Goal: Information Seeking & Learning: Learn about a topic

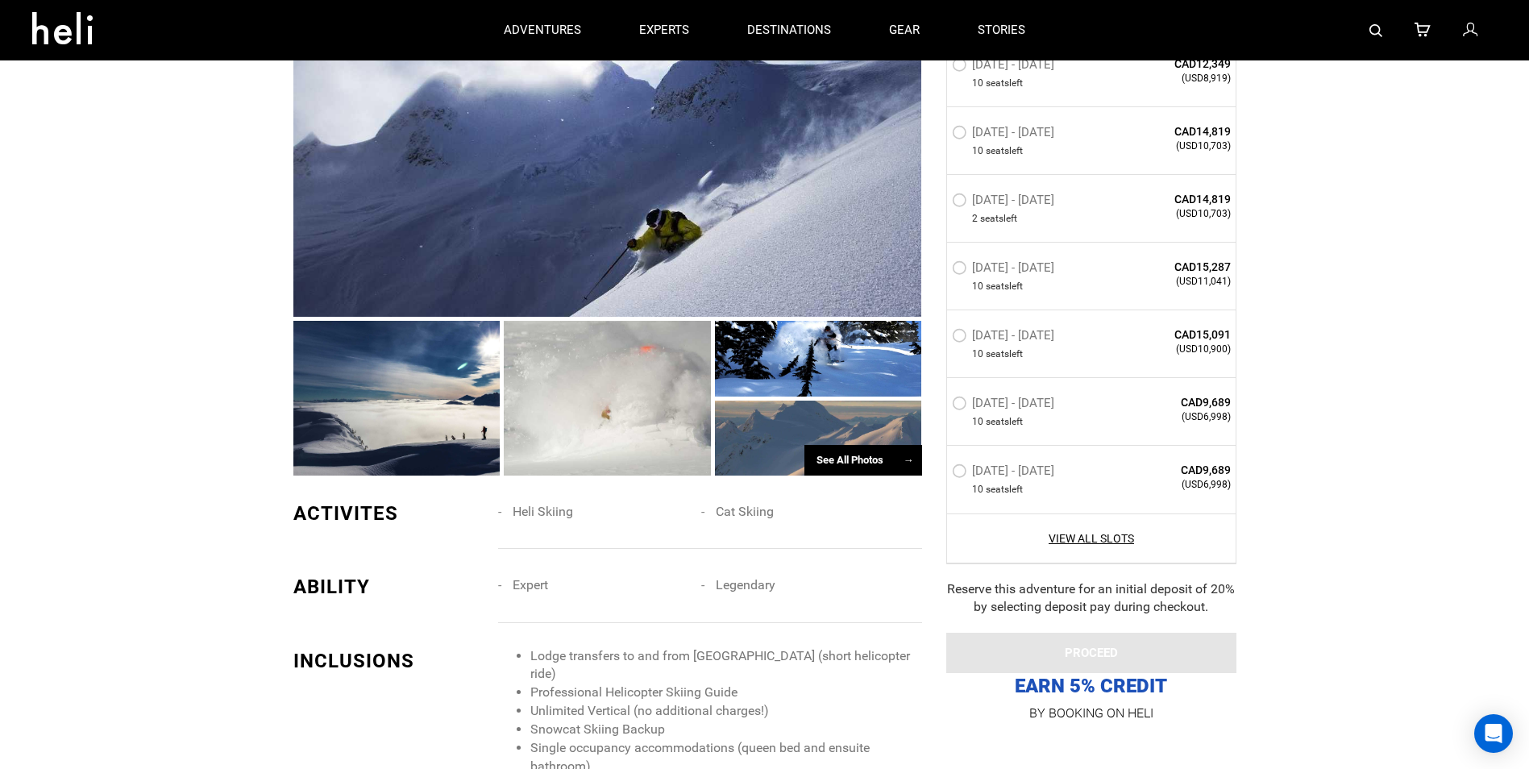
scroll to position [1370, 0]
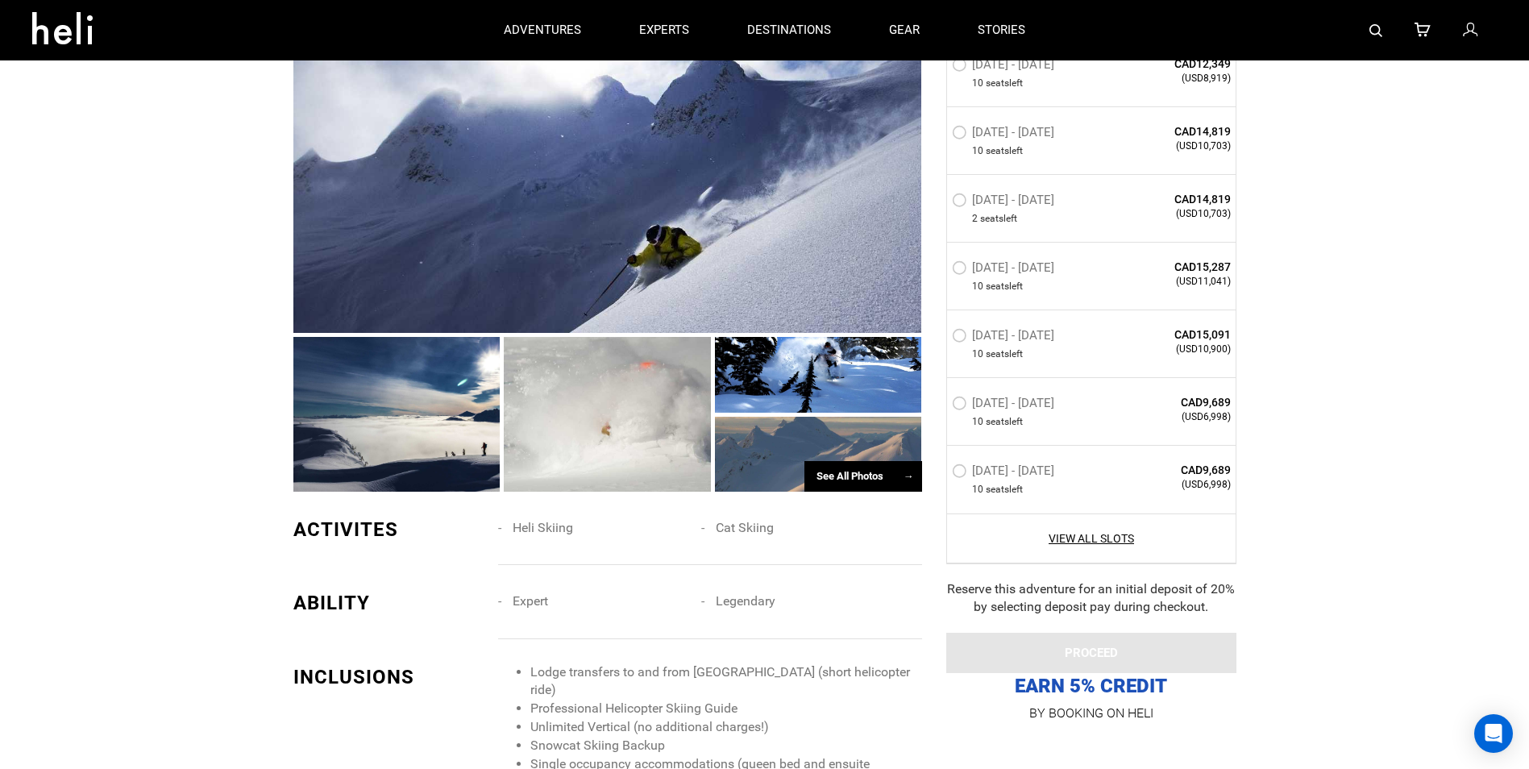
click at [874, 474] on div "See All Photos →" at bounding box center [863, 476] width 118 height 31
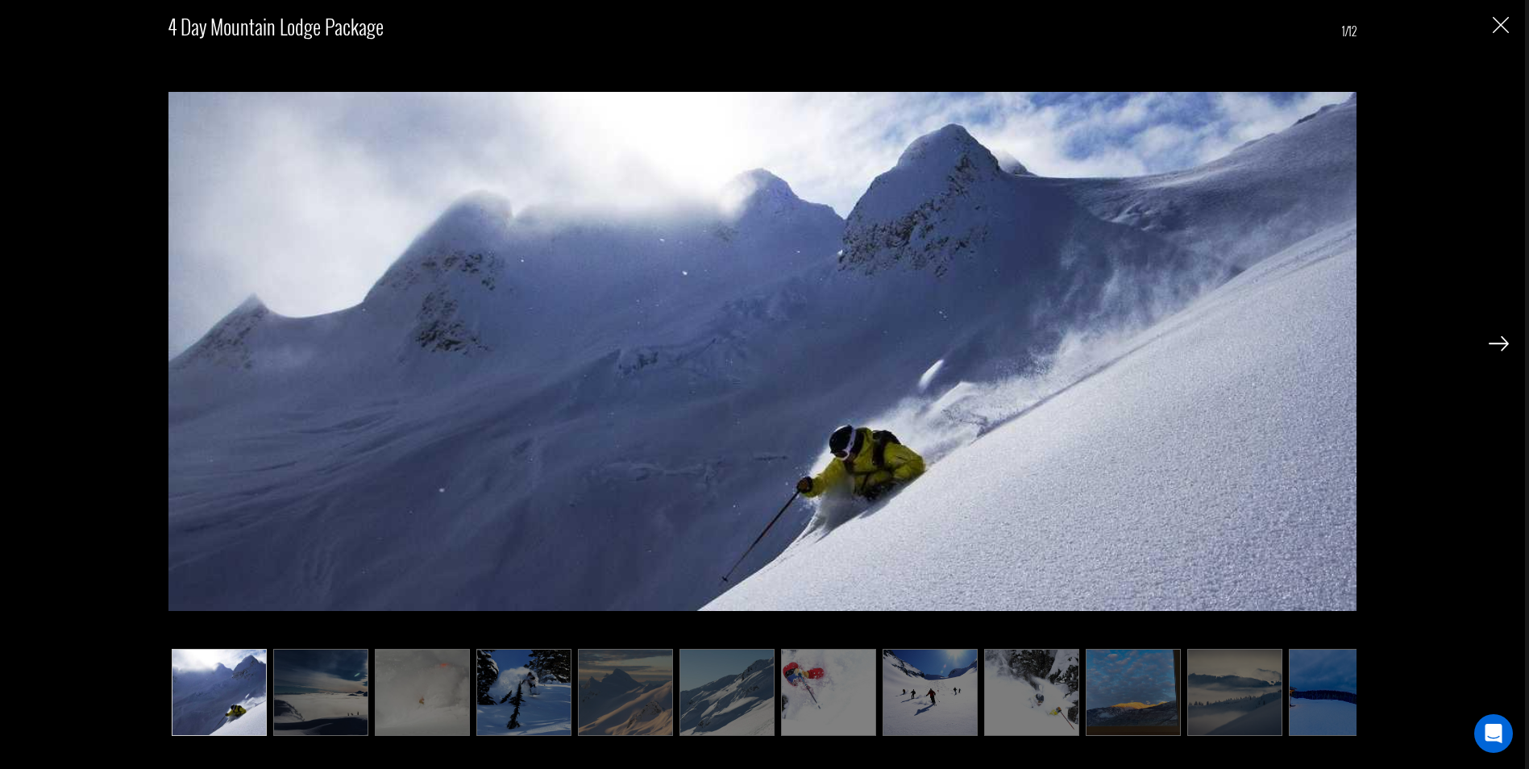
scroll to position [1934, 0]
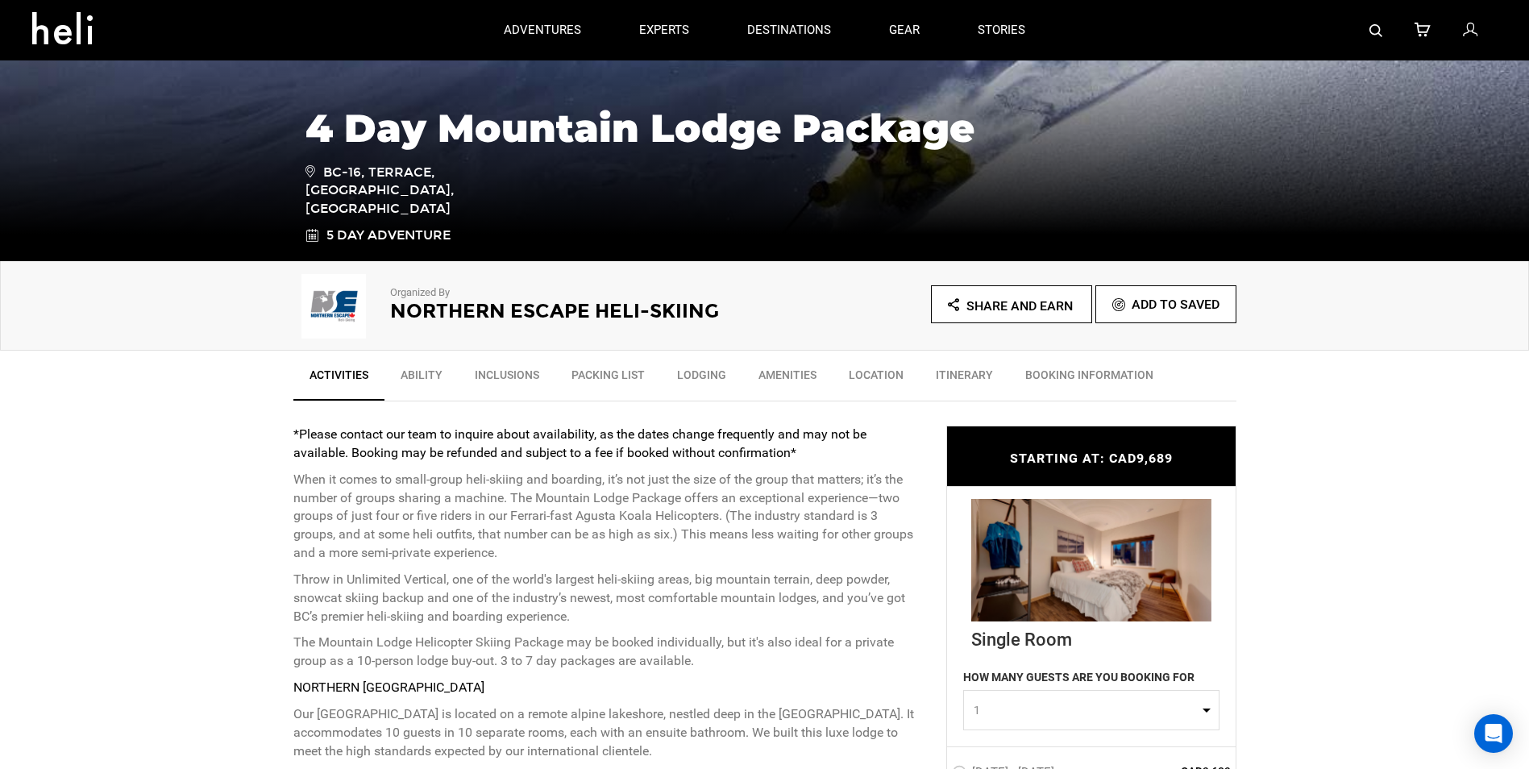
scroll to position [81, 0]
